Goal: Information Seeking & Learning: Learn about a topic

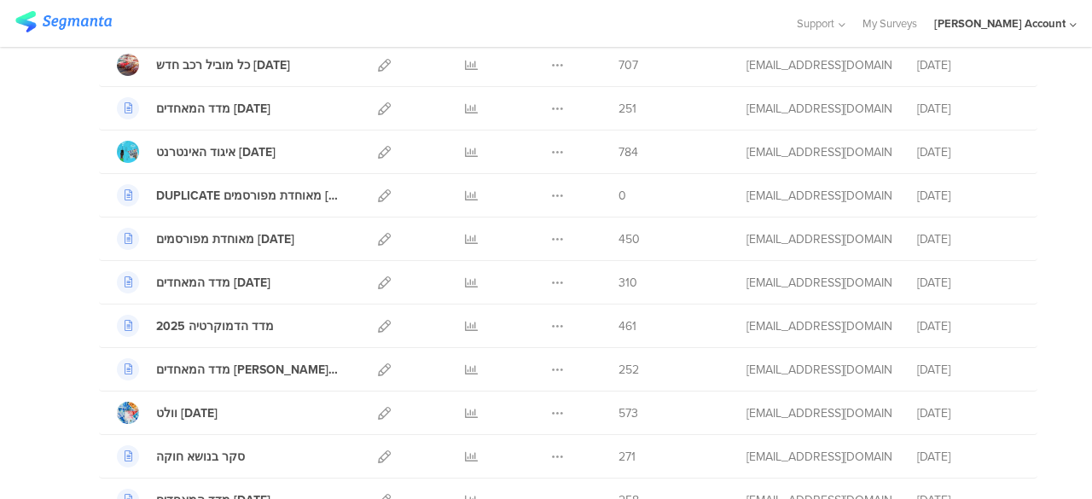
scroll to position [768, 0]
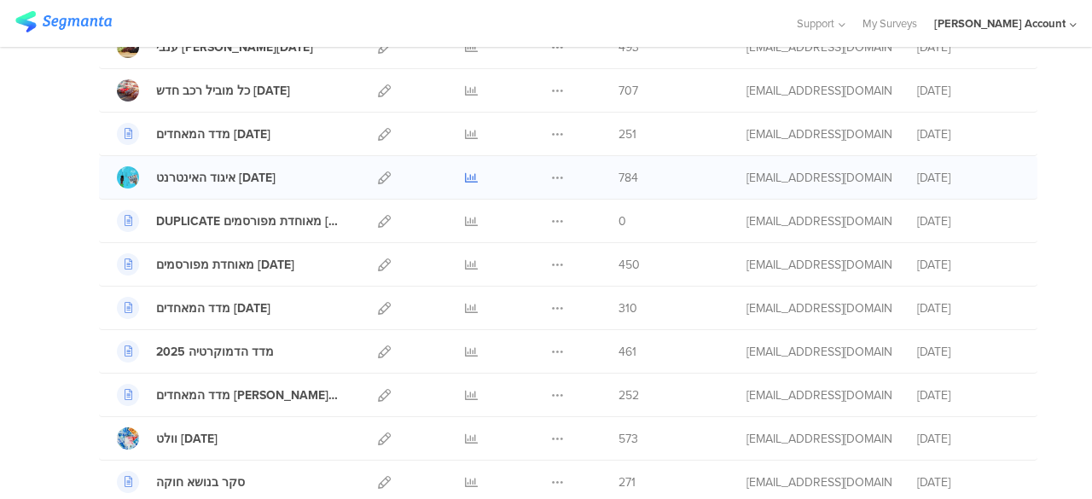
click at [465, 172] on icon at bounding box center [471, 178] width 13 height 13
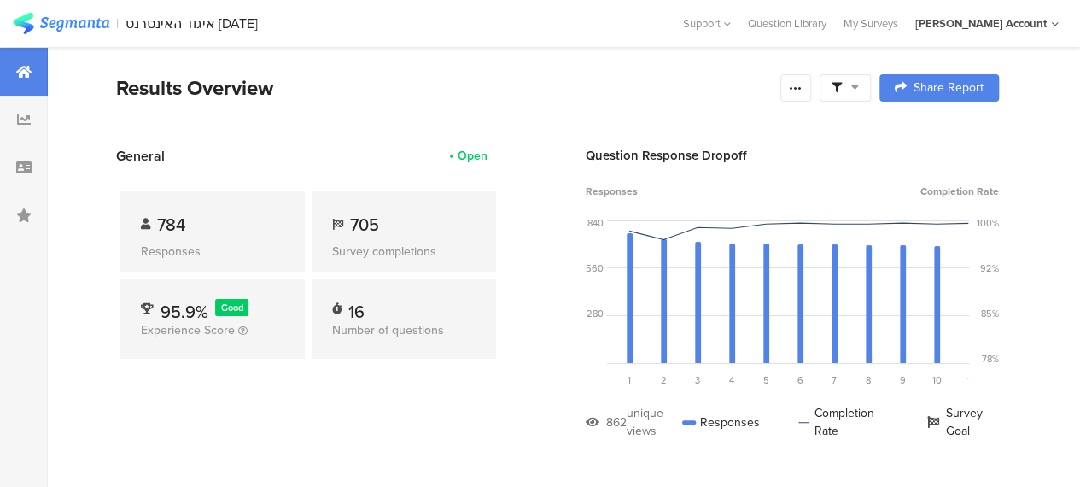
click at [859, 89] on icon at bounding box center [855, 87] width 8 height 12
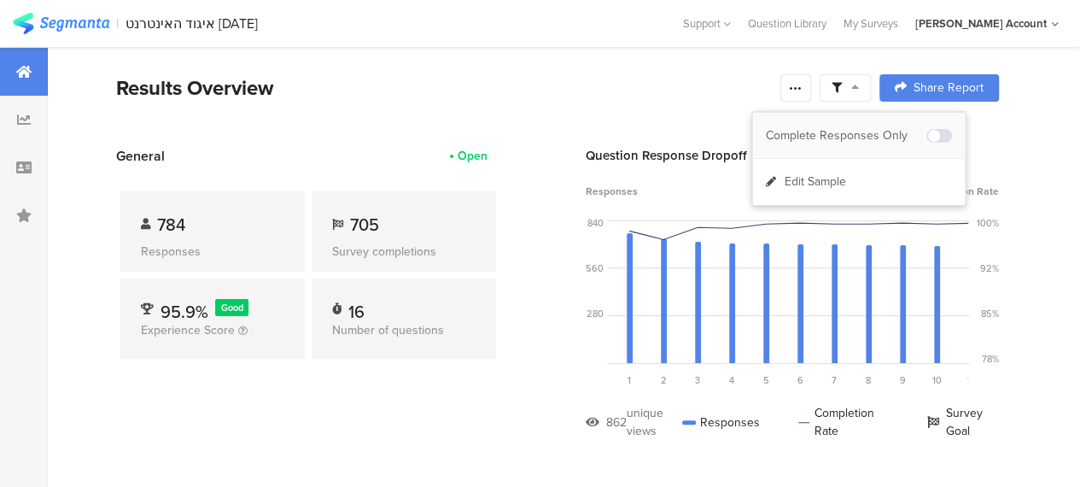
click at [864, 130] on div "Complete Responses Only" at bounding box center [846, 135] width 160 height 17
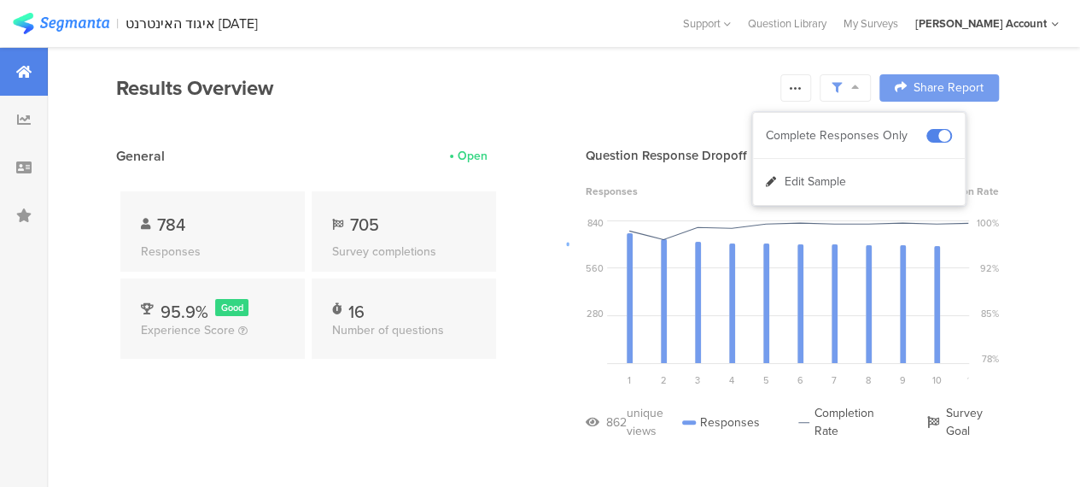
click at [408, 399] on div at bounding box center [540, 243] width 1080 height 487
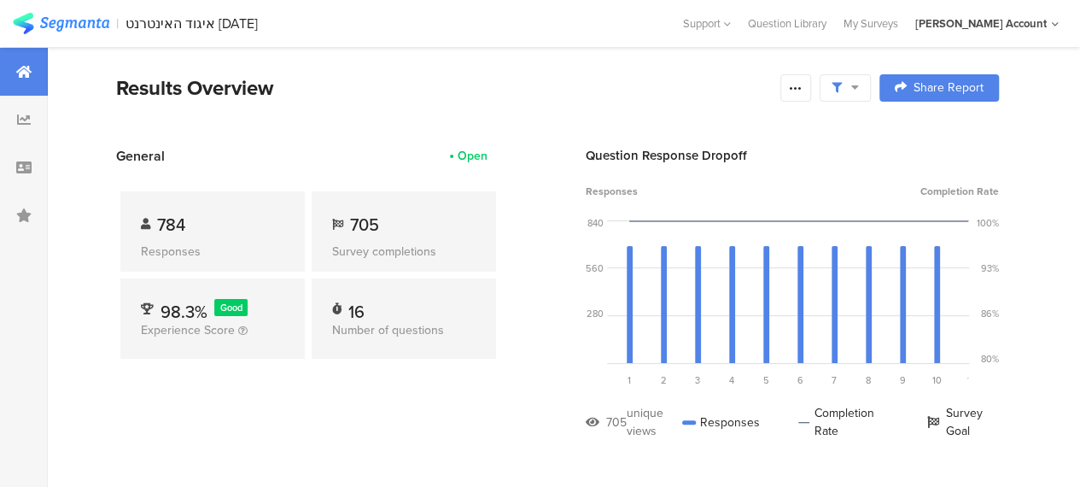
click at [859, 94] on span at bounding box center [844, 87] width 27 height 15
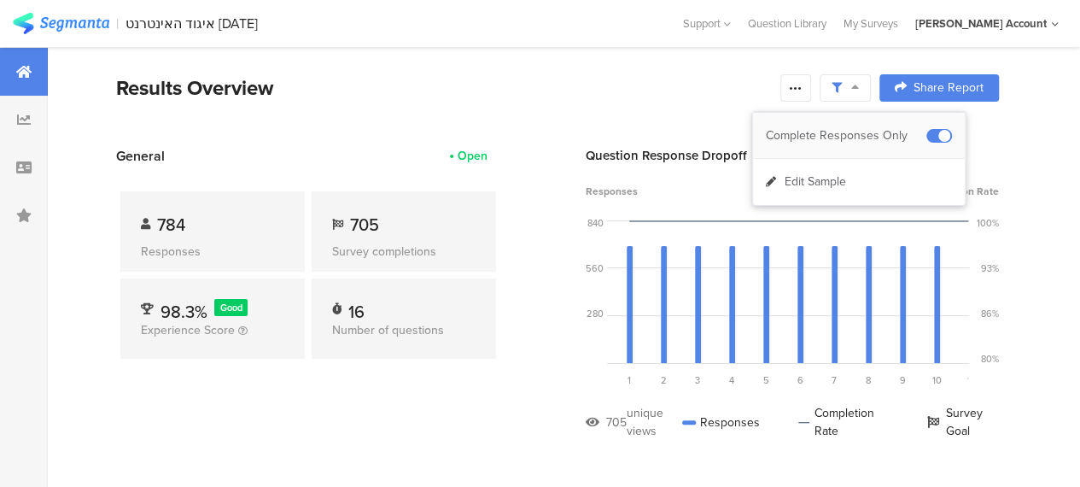
click at [857, 127] on div "Complete Responses Only" at bounding box center [846, 135] width 160 height 17
click at [591, 97] on div "Results Overview" at bounding box center [443, 88] width 655 height 31
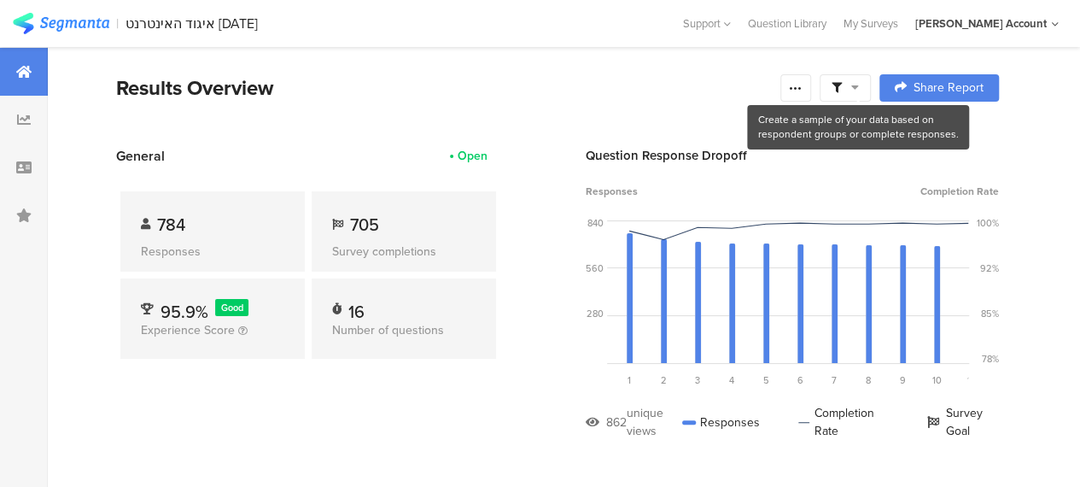
click at [859, 83] on icon at bounding box center [855, 87] width 8 height 12
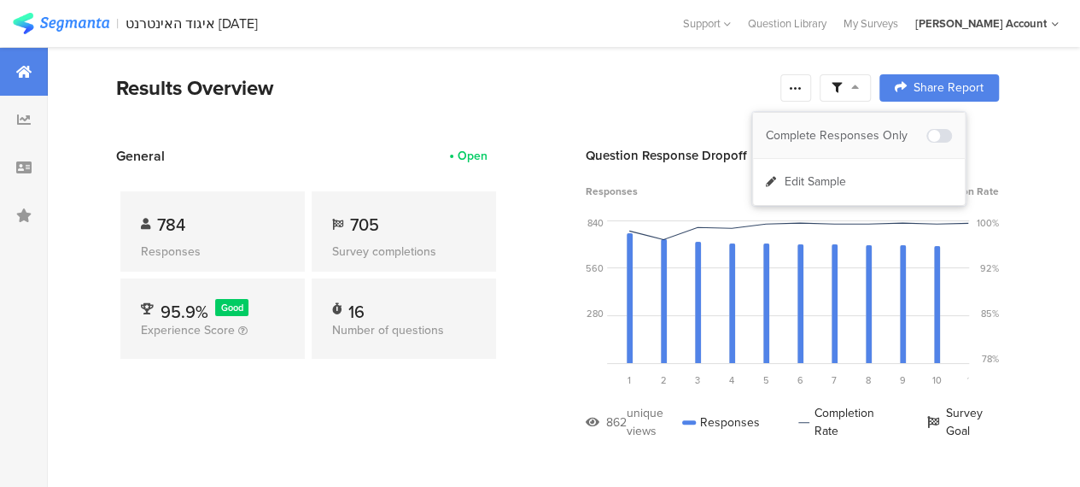
click at [852, 135] on div "Complete Responses Only" at bounding box center [846, 135] width 160 height 17
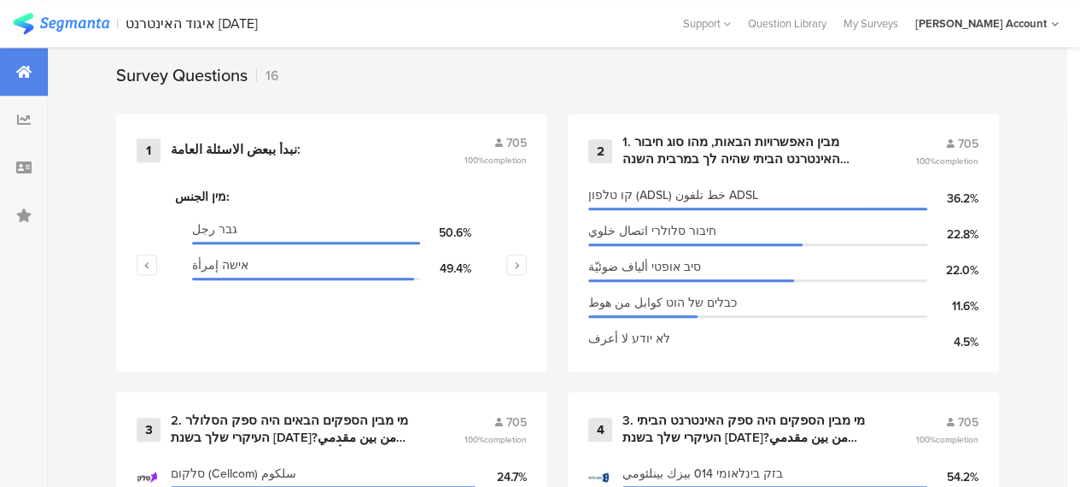
scroll to position [813, 0]
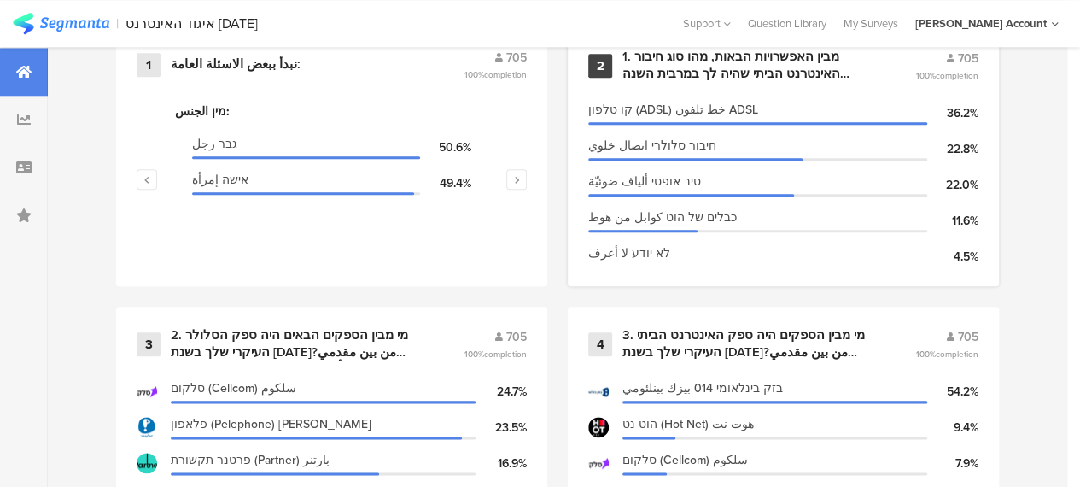
click at [668, 76] on div "1. מבין האפשרויות הבאות, מהו סוג חיבור האינטרנט הביתי שהיה לך במרבית השנה האחרו…" at bounding box center [748, 65] width 252 height 33
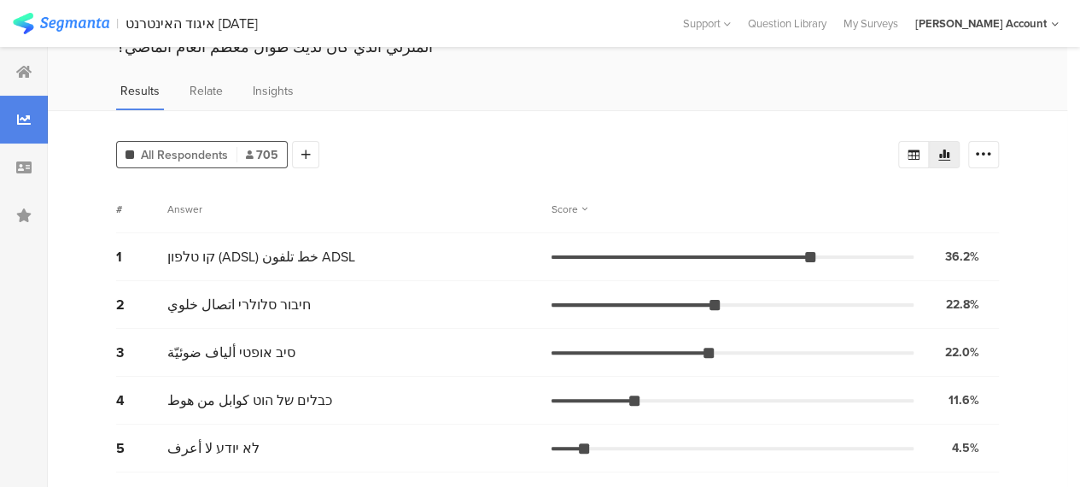
scroll to position [190, 0]
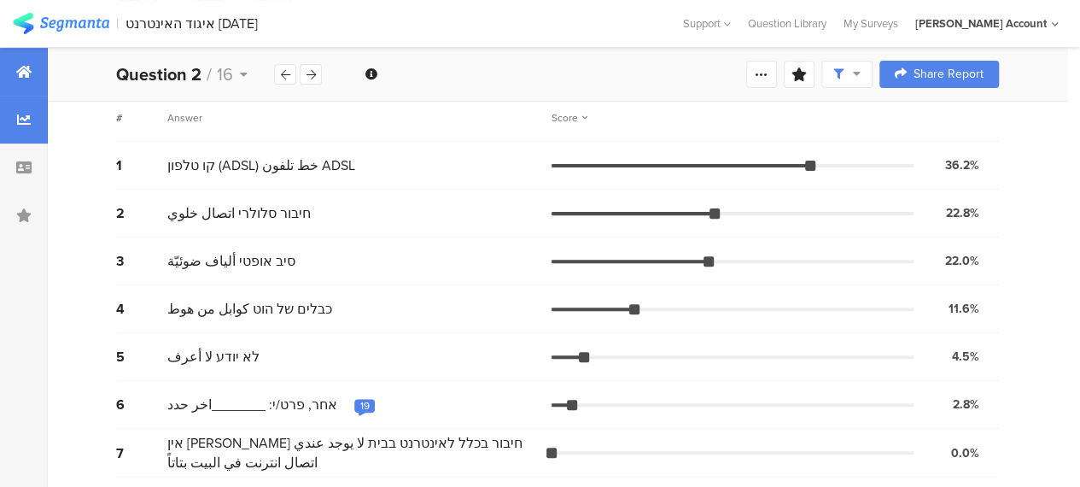
click at [24, 69] on icon at bounding box center [23, 72] width 15 height 14
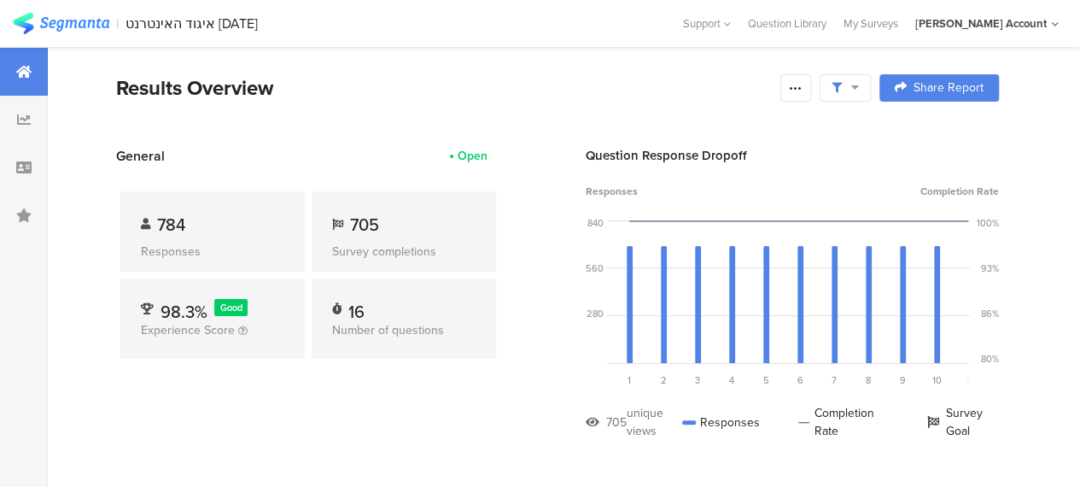
click at [450, 114] on section "Results Overview Confidence Level 95 % Preview survey Edit survey Export Result…" at bounding box center [557, 109] width 1019 height 73
click at [473, 157] on div "Open" at bounding box center [472, 156] width 30 height 18
click at [510, 257] on section "General Open 784 Responses 705 Survey completions 98.3% Good Experience Score 1…" at bounding box center [557, 305] width 1019 height 319
click at [476, 154] on div "Open" at bounding box center [472, 156] width 30 height 18
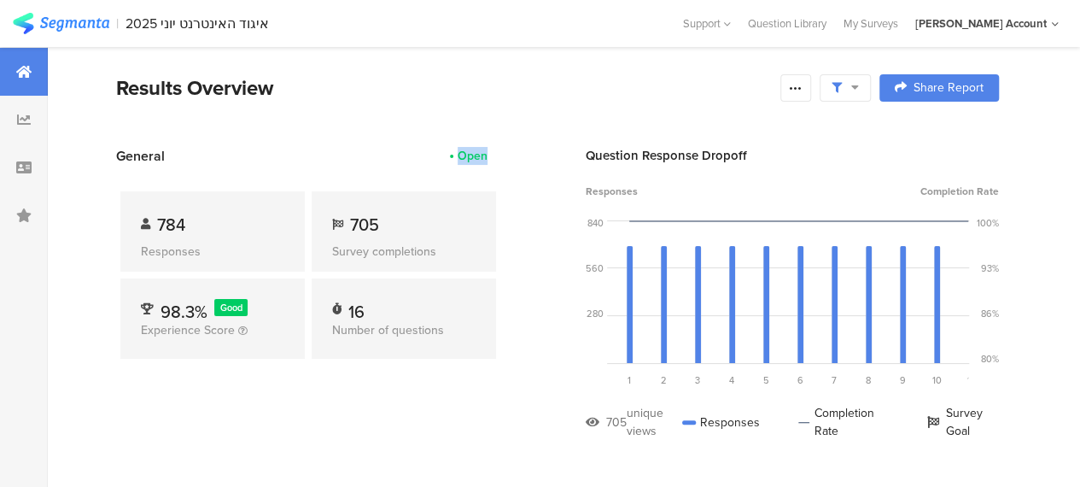
click at [476, 154] on div "Open" at bounding box center [472, 156] width 30 height 18
click at [621, 90] on div "Results Overview" at bounding box center [443, 88] width 655 height 31
